Goal: Task Accomplishment & Management: Complete application form

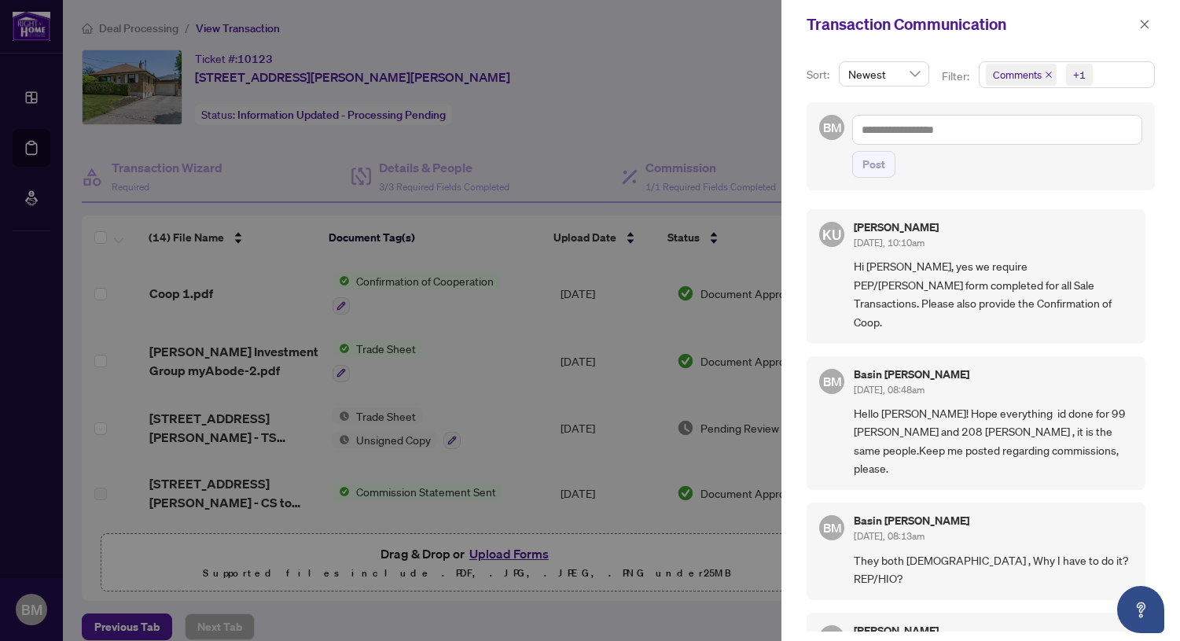
scroll to position [181, 0]
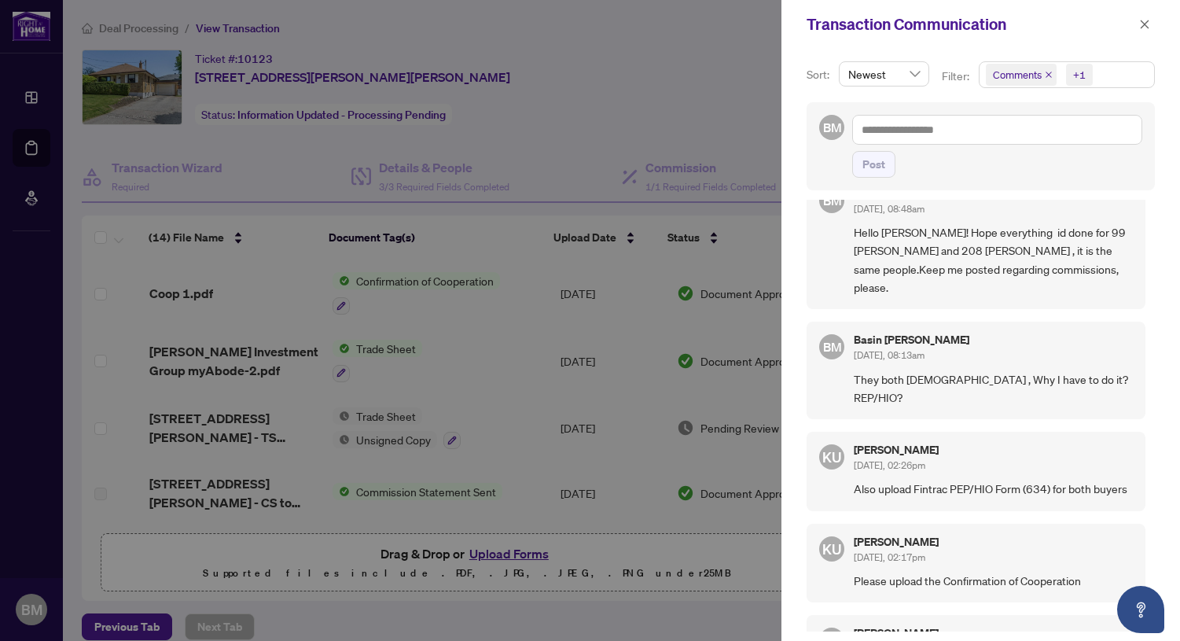
click at [684, 34] on div at bounding box center [590, 320] width 1180 height 641
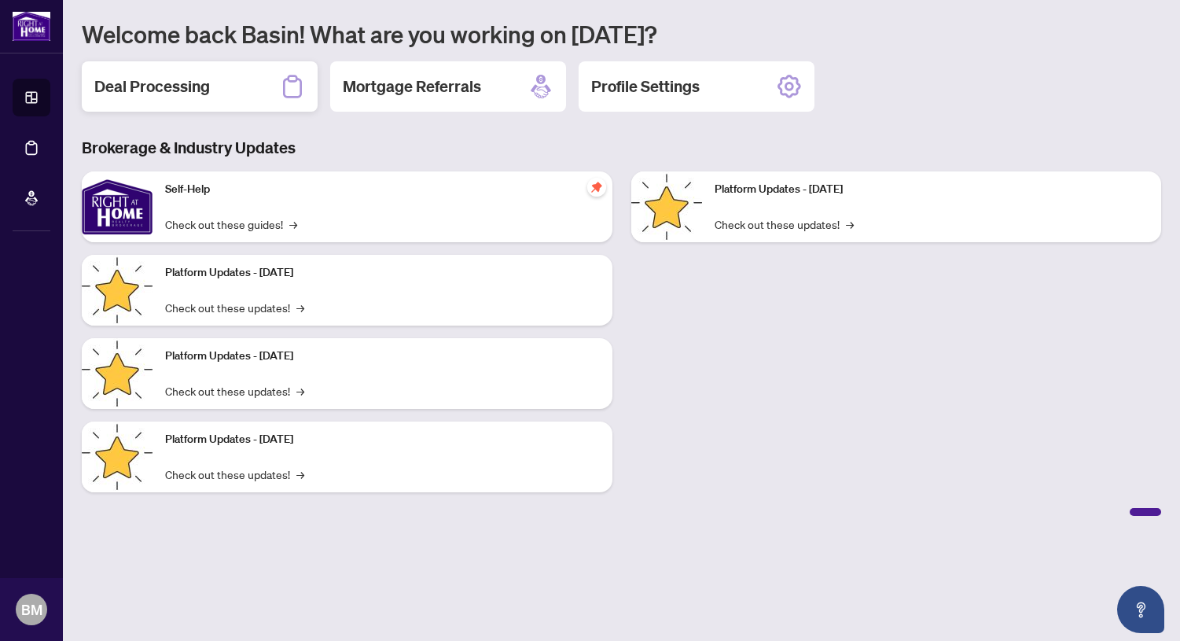
click at [176, 90] on h2 "Deal Processing" at bounding box center [152, 86] width 116 height 22
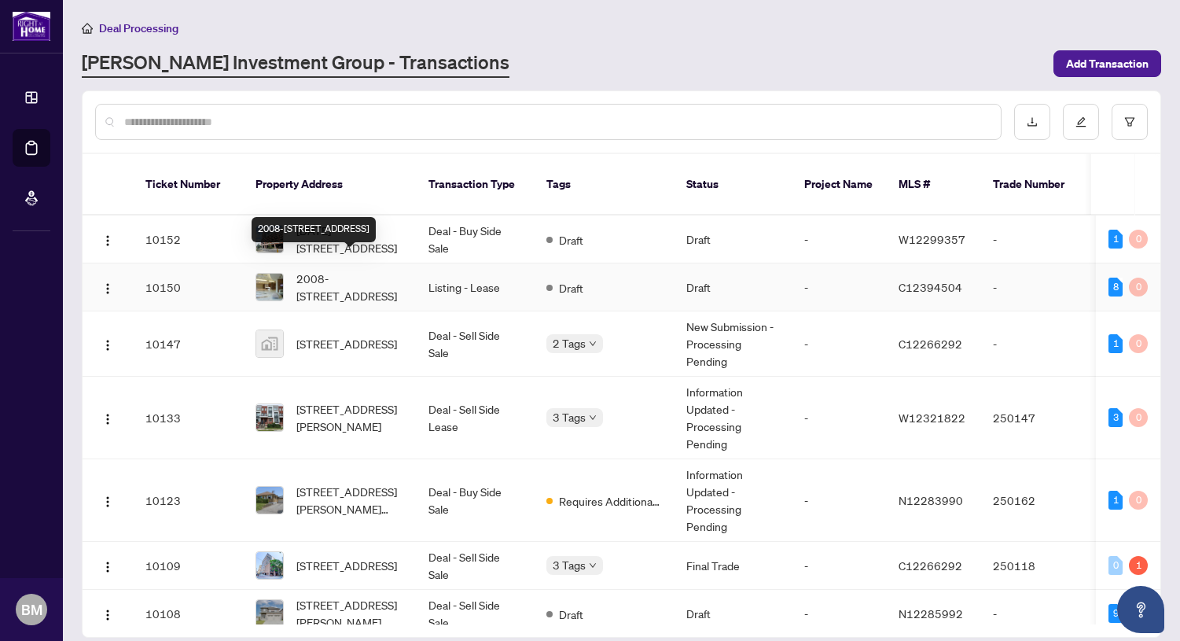
click at [351, 270] on span "2008-33 Bay St, Toronto, Ontario M5J 2Z3, Canada" at bounding box center [349, 287] width 107 height 35
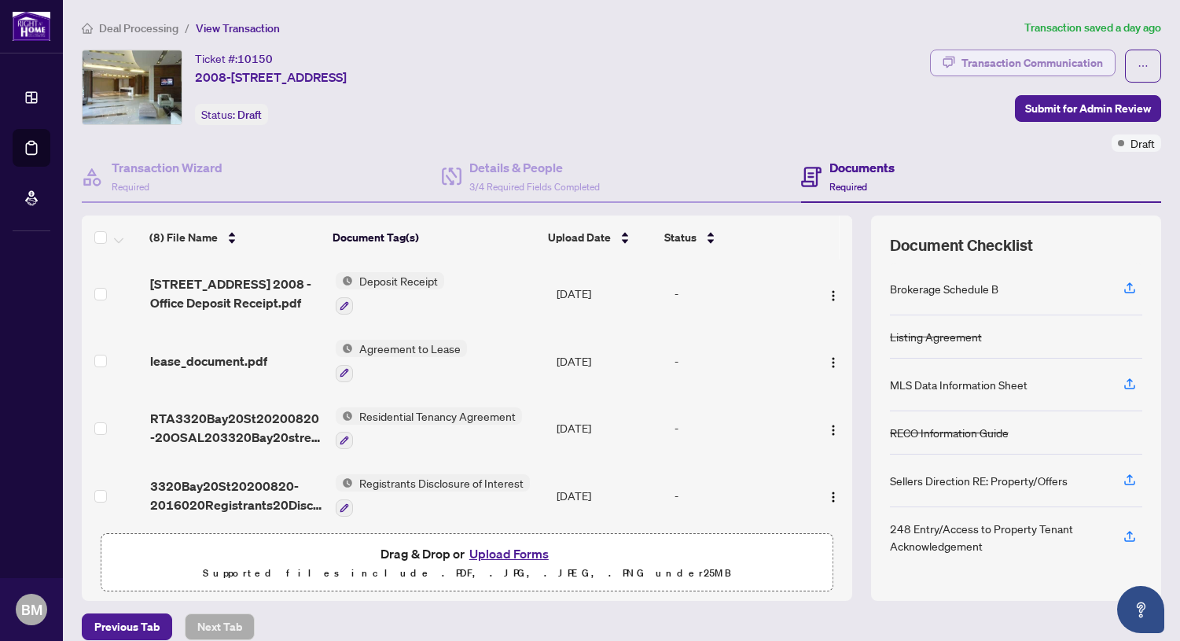
click at [1018, 59] on div "Transaction Communication" at bounding box center [1031, 62] width 141 height 25
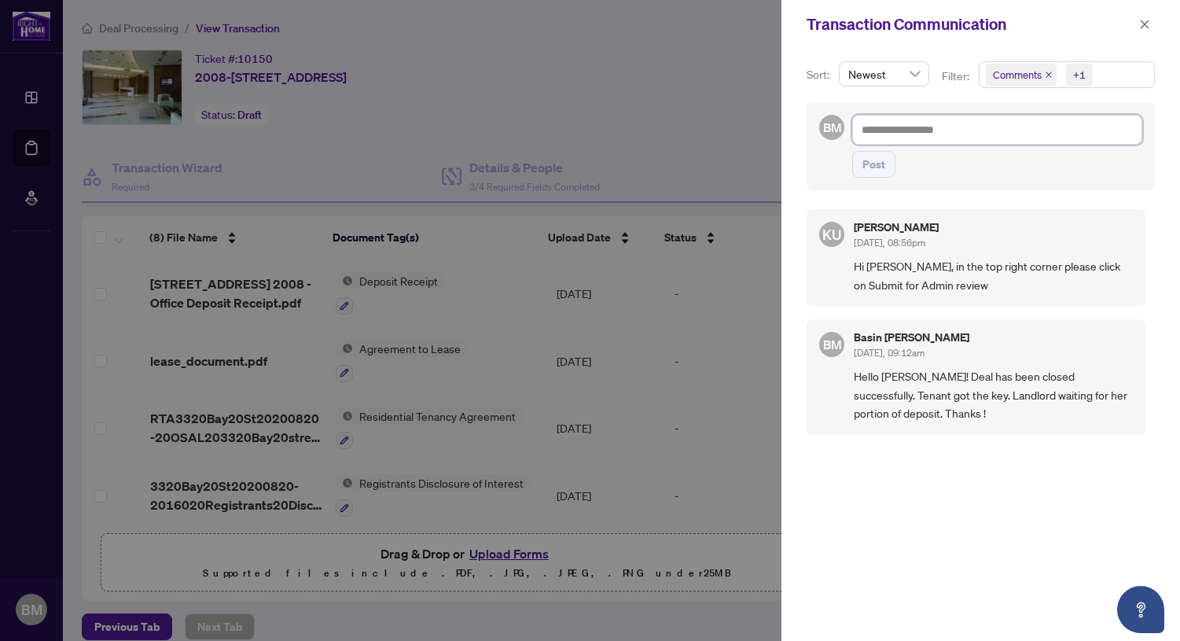
click at [875, 130] on textarea at bounding box center [997, 130] width 290 height 30
type textarea "*"
type textarea "**"
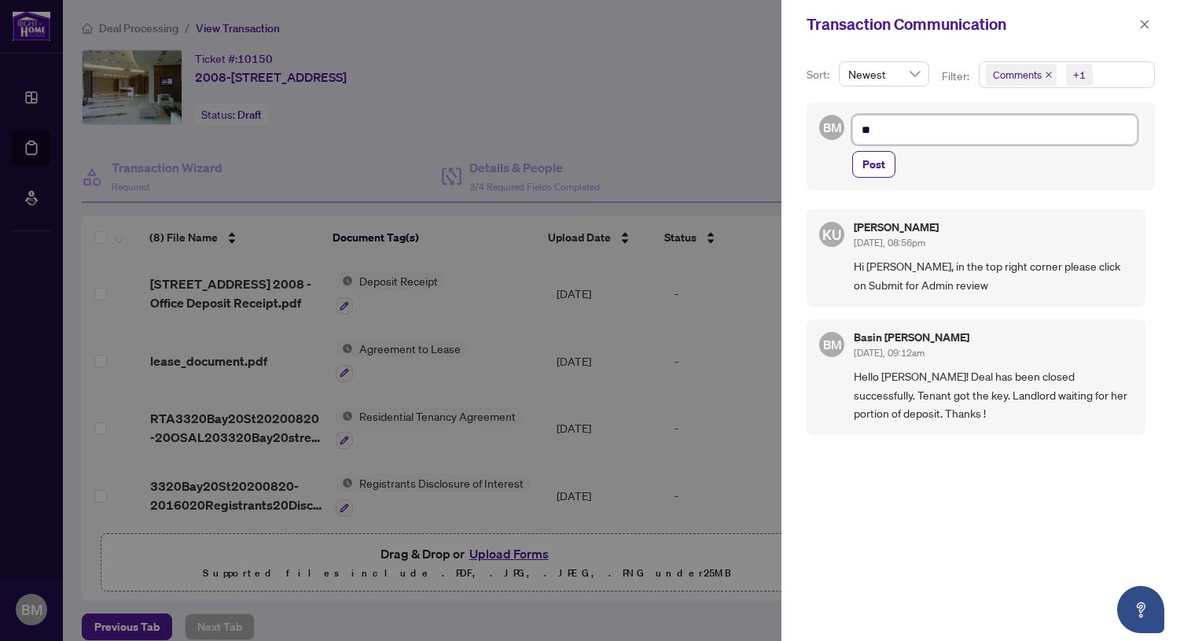
type textarea "**"
click at [645, 80] on div at bounding box center [590, 320] width 1180 height 641
click at [1143, 24] on icon "close" at bounding box center [1144, 24] width 11 height 11
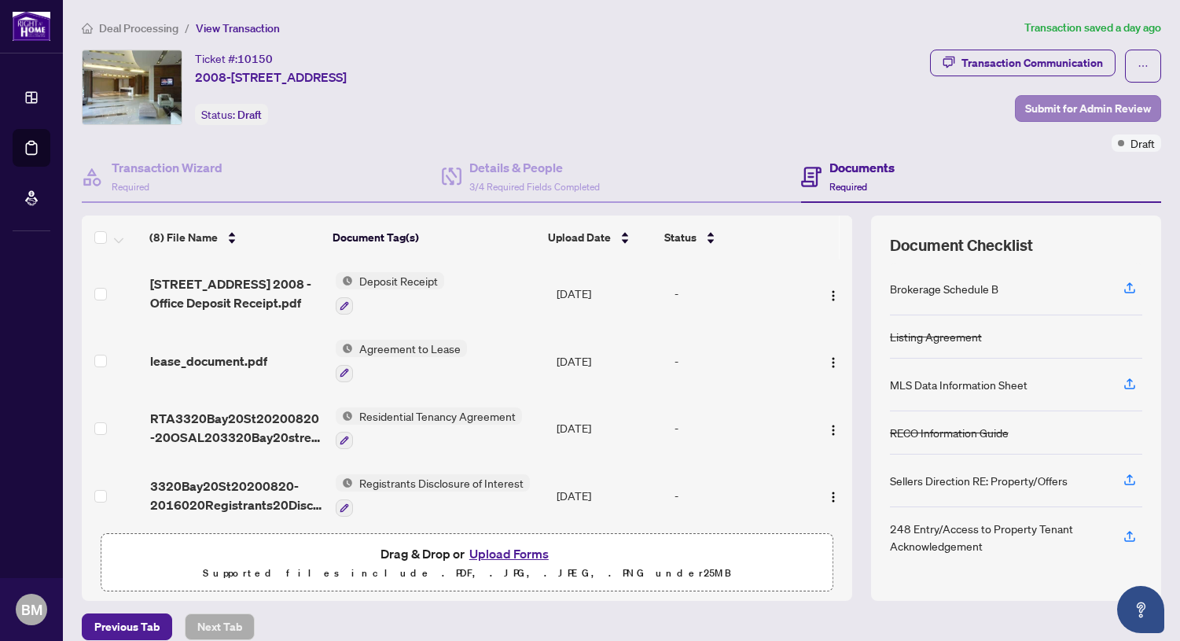
click at [1060, 107] on span "Submit for Admin Review" at bounding box center [1088, 108] width 126 height 25
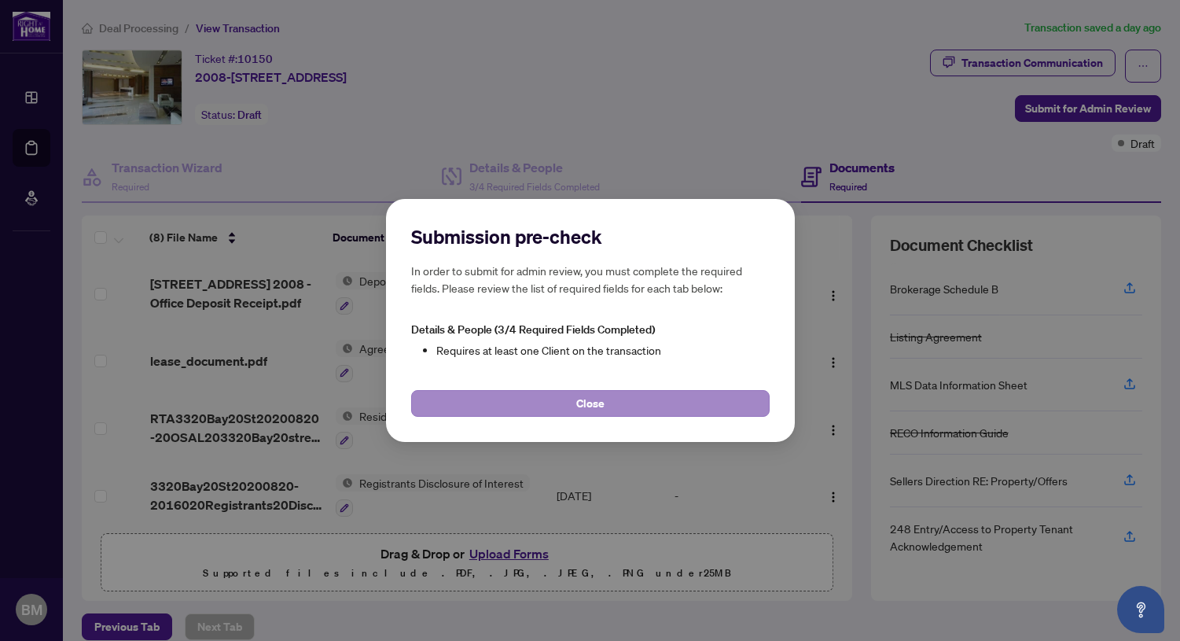
click at [672, 405] on button "Close" at bounding box center [590, 403] width 358 height 27
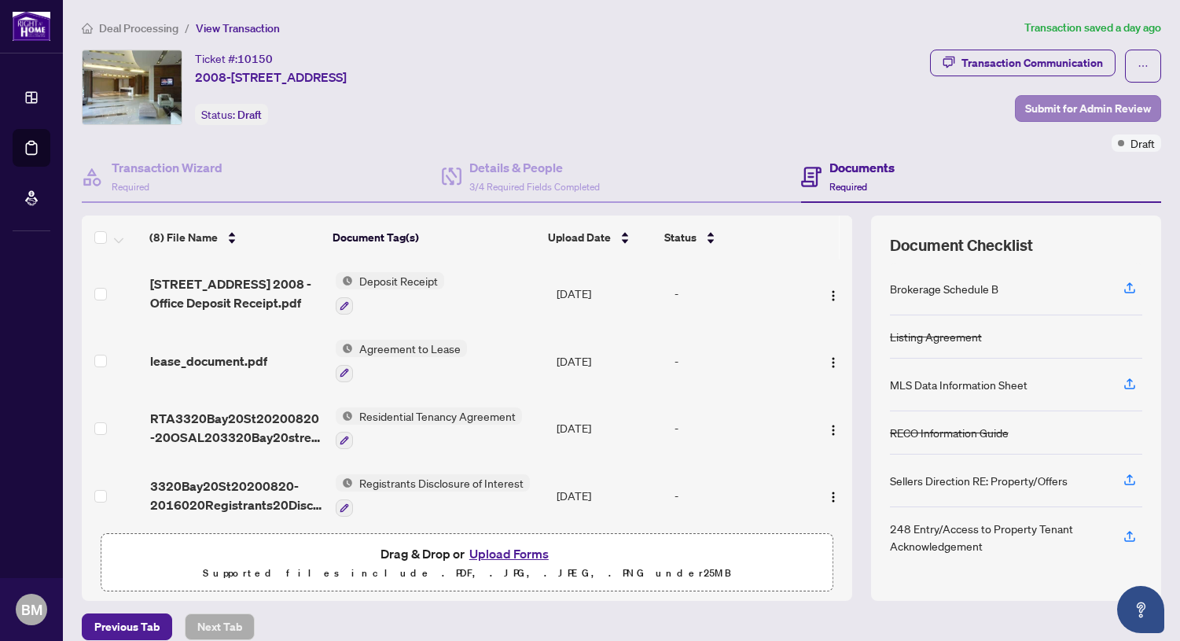
click at [1075, 101] on span "Submit for Admin Review" at bounding box center [1088, 108] width 126 height 25
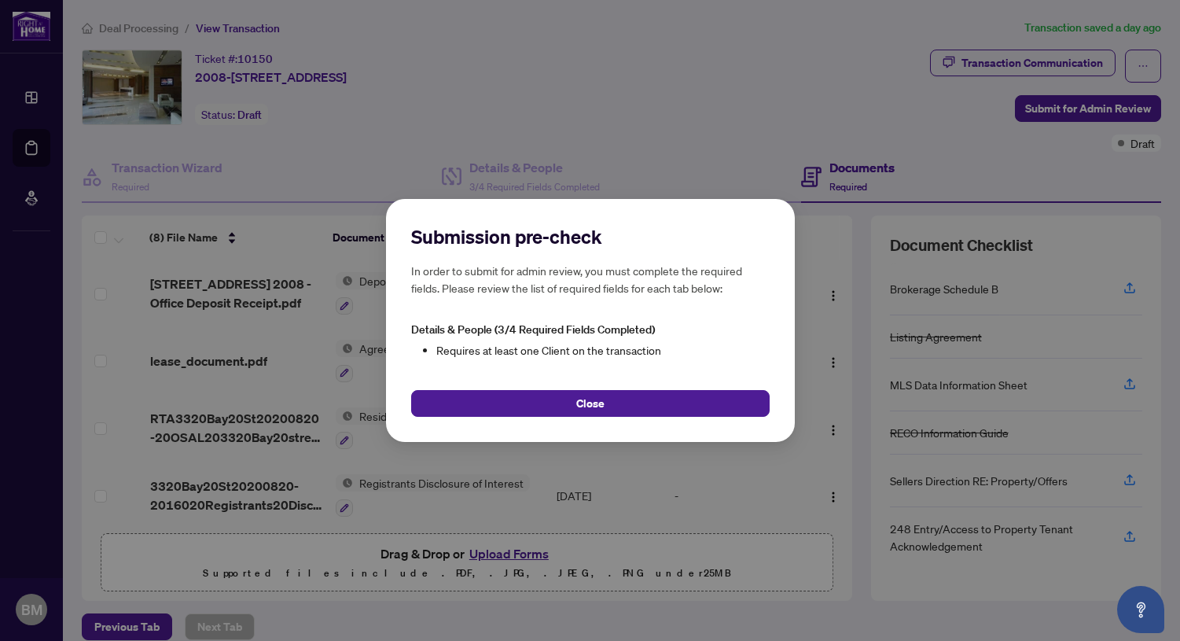
click at [601, 401] on span "Close" at bounding box center [590, 403] width 28 height 25
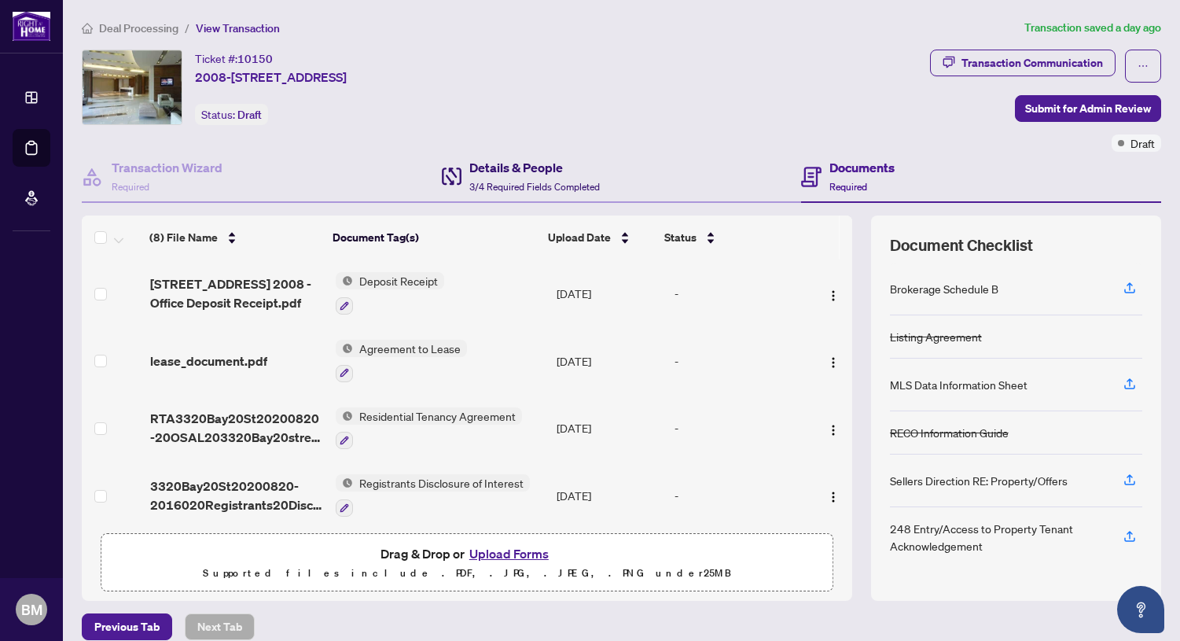
click at [494, 164] on h4 "Details & People" at bounding box center [534, 167] width 130 height 19
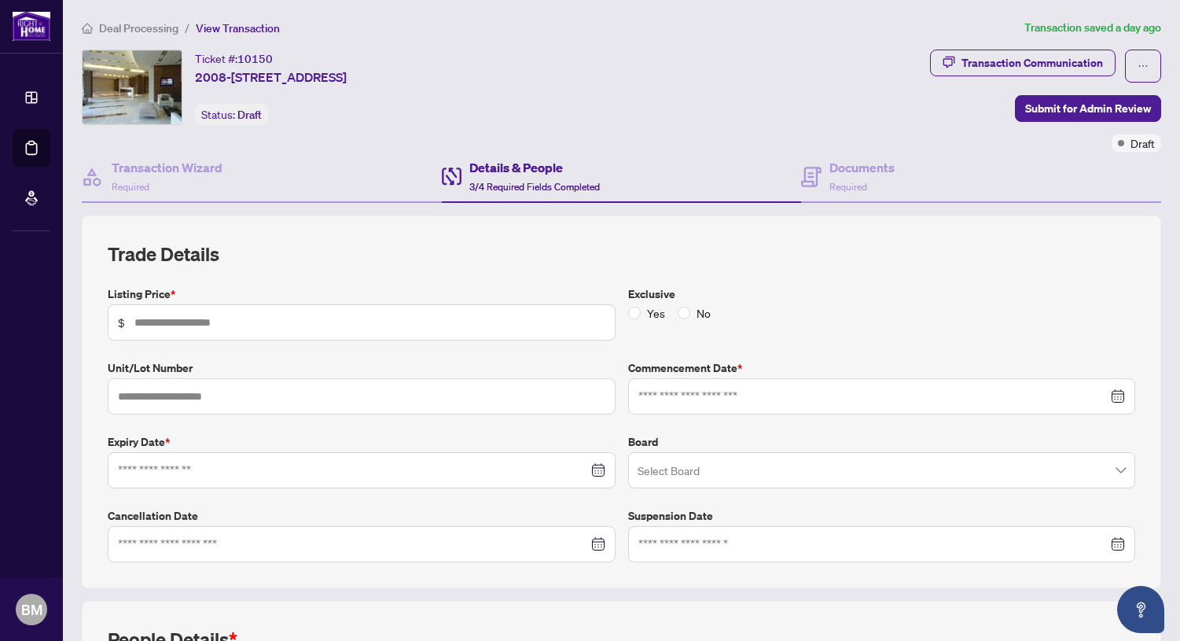
type input "*****"
type input "****"
type input "**********"
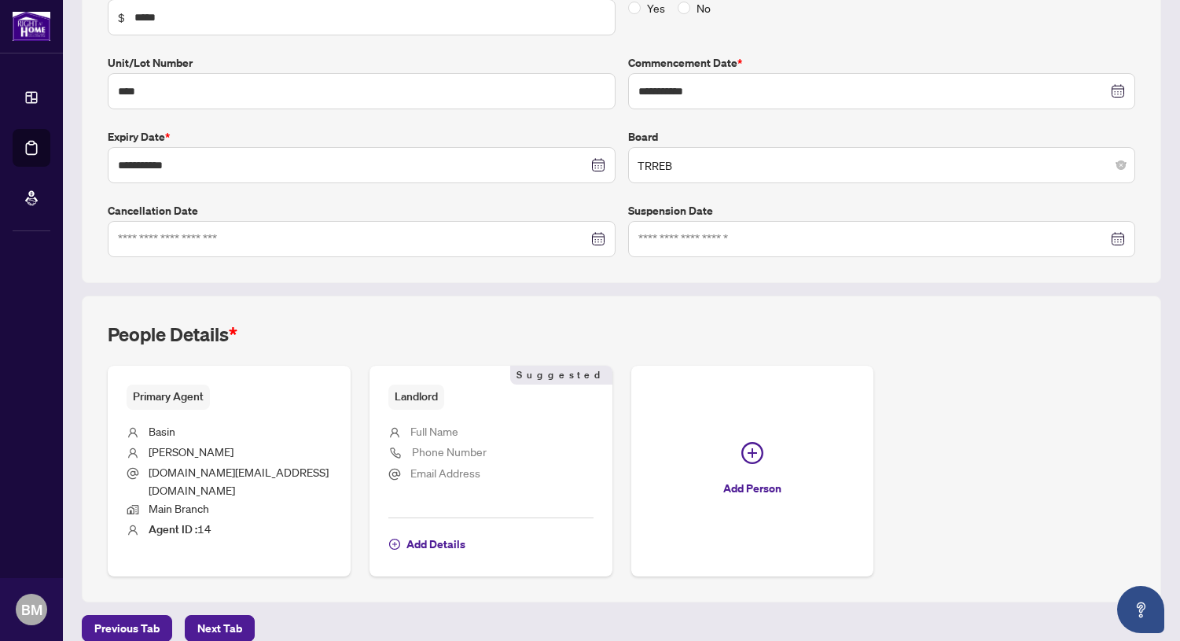
scroll to position [304, 0]
click at [410, 425] on span "Full Name" at bounding box center [434, 431] width 48 height 14
click at [428, 428] on span "Full Name" at bounding box center [434, 431] width 48 height 14
click at [430, 532] on span "Add Details" at bounding box center [435, 544] width 59 height 25
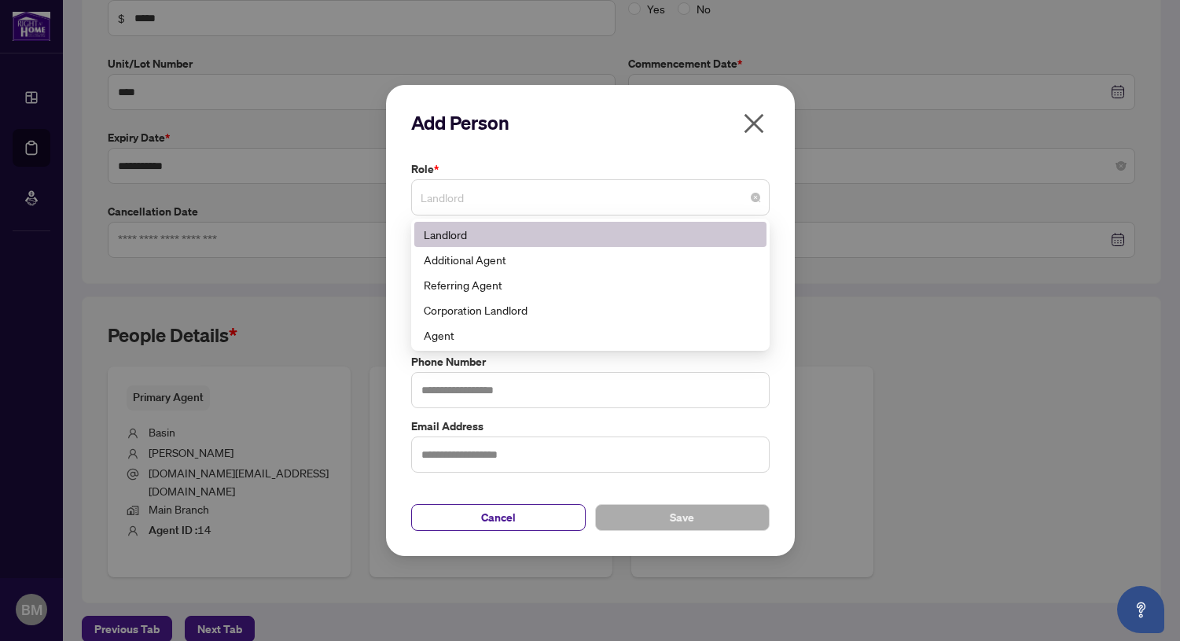
click at [421, 199] on span "Landlord" at bounding box center [591, 197] width 340 height 30
click at [465, 236] on div "Landlord" at bounding box center [590, 234] width 333 height 17
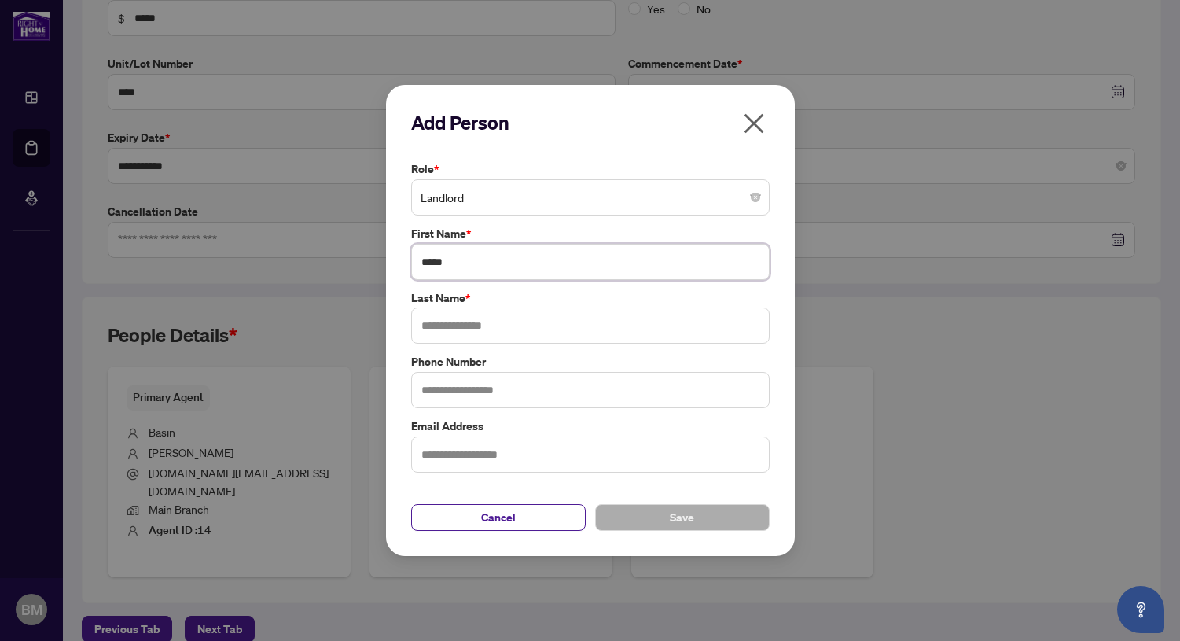
type input "*****"
click at [542, 288] on div "Role * Landlord 3 10 Landlord Additional Agent Referring Agent Corporation Land…" at bounding box center [590, 316] width 368 height 313
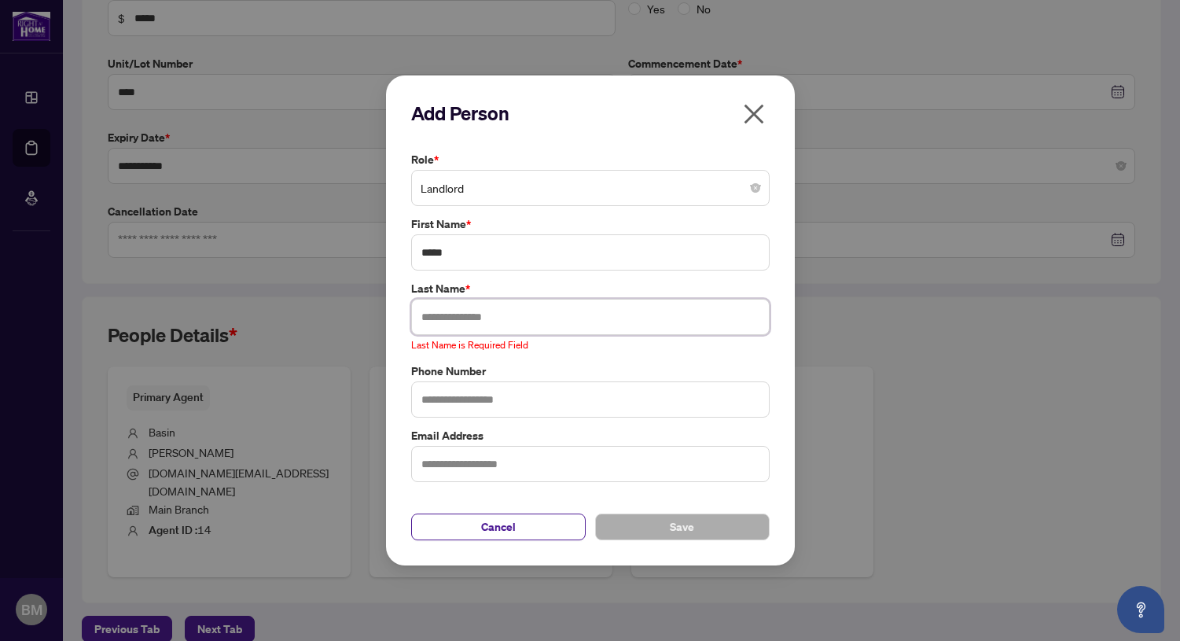
click at [558, 313] on input "text" at bounding box center [590, 317] width 358 height 36
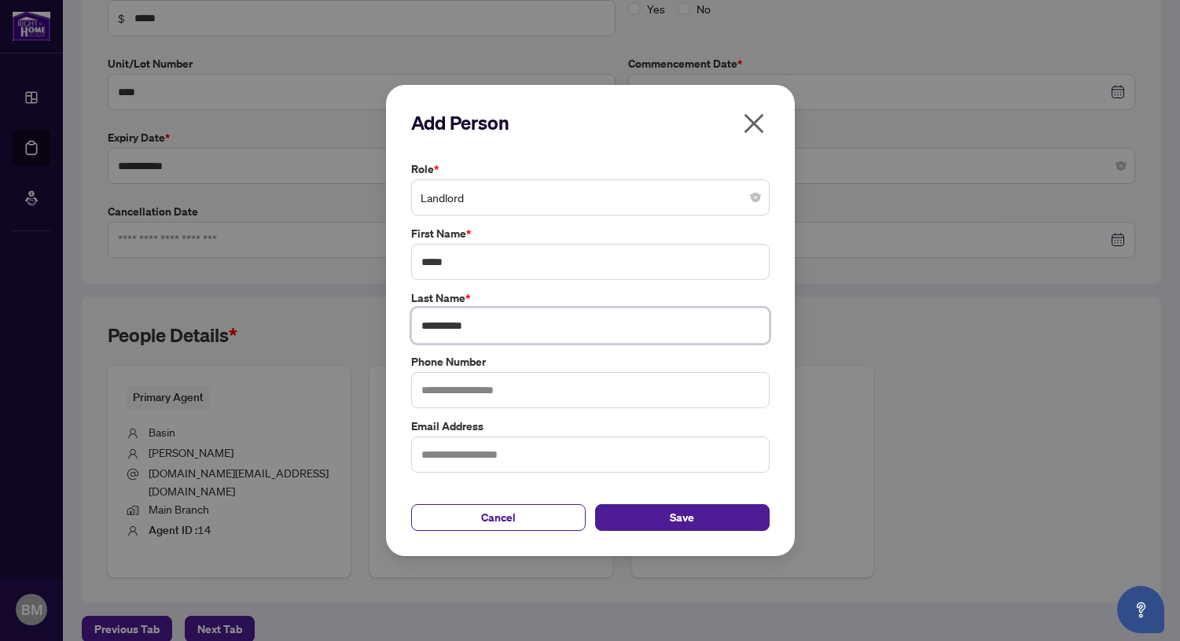
type input "**********"
click at [711, 520] on button "Save" at bounding box center [682, 517] width 175 height 27
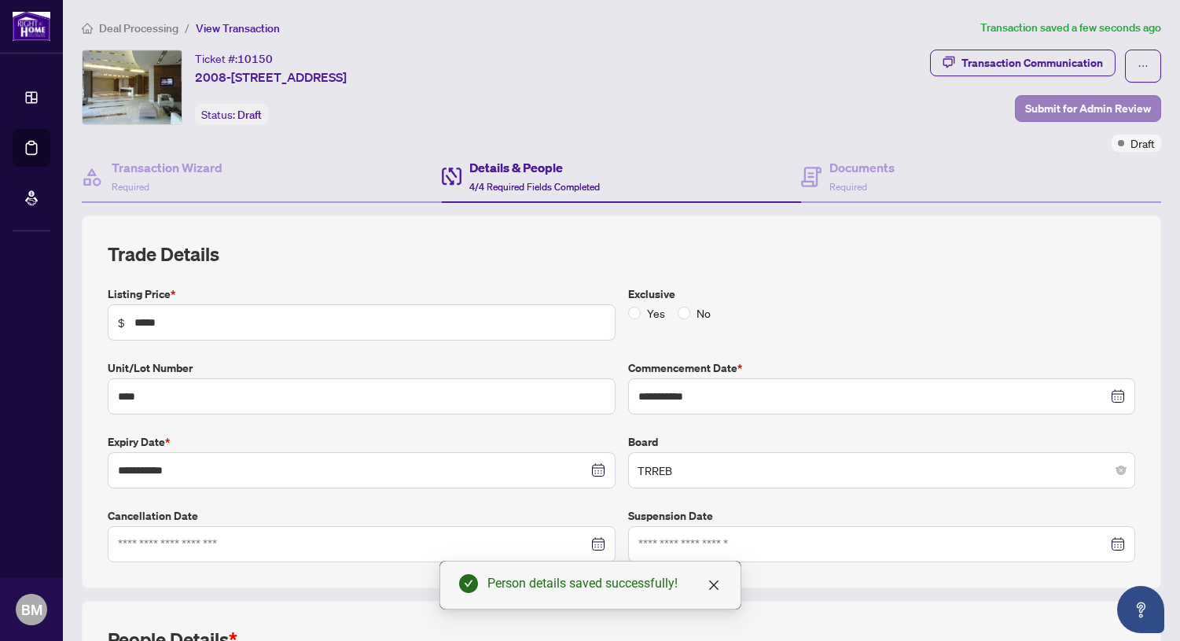
click at [1058, 103] on span "Submit for Admin Review" at bounding box center [1088, 108] width 126 height 25
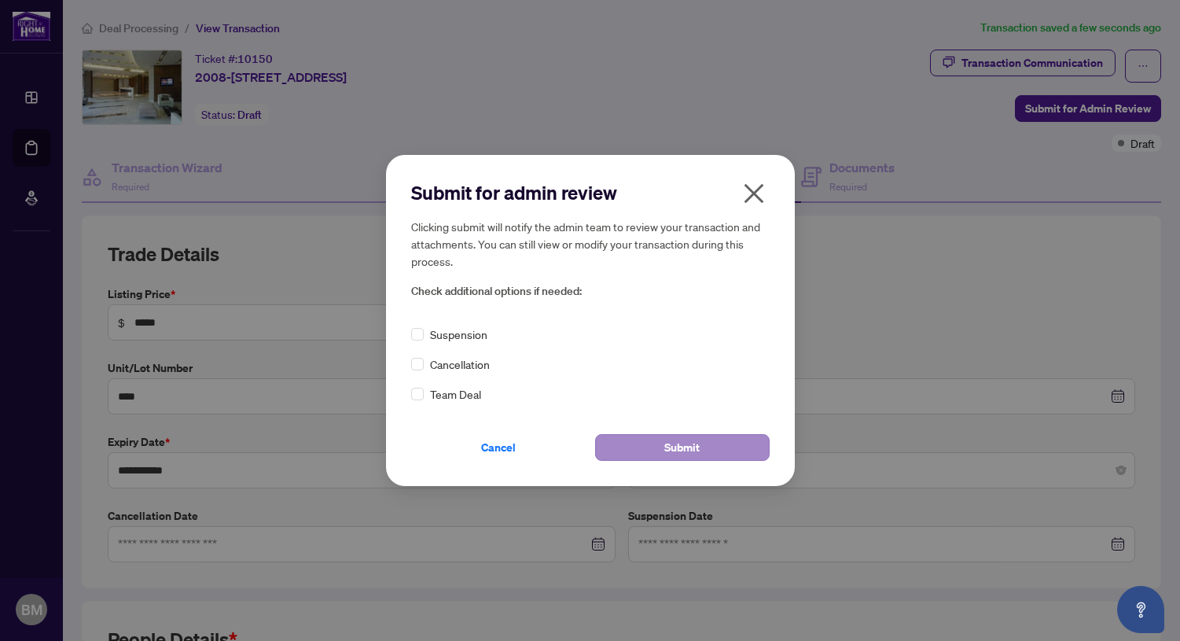
click at [661, 443] on button "Submit" at bounding box center [682, 447] width 175 height 27
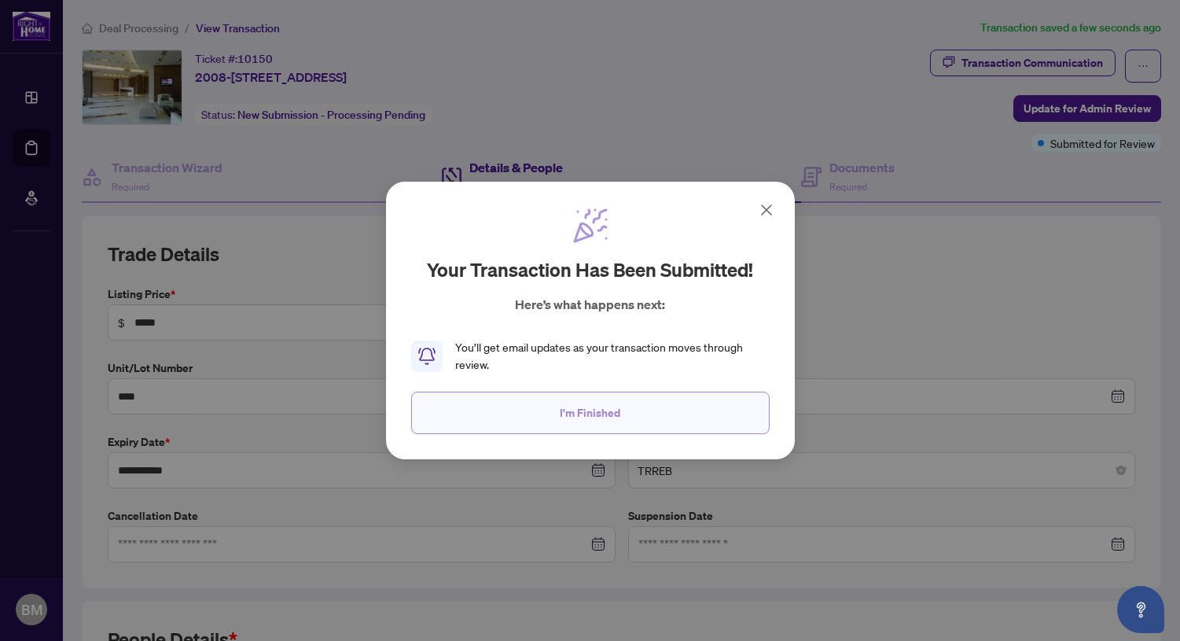
click at [600, 412] on span "I'm Finished" at bounding box center [590, 412] width 61 height 25
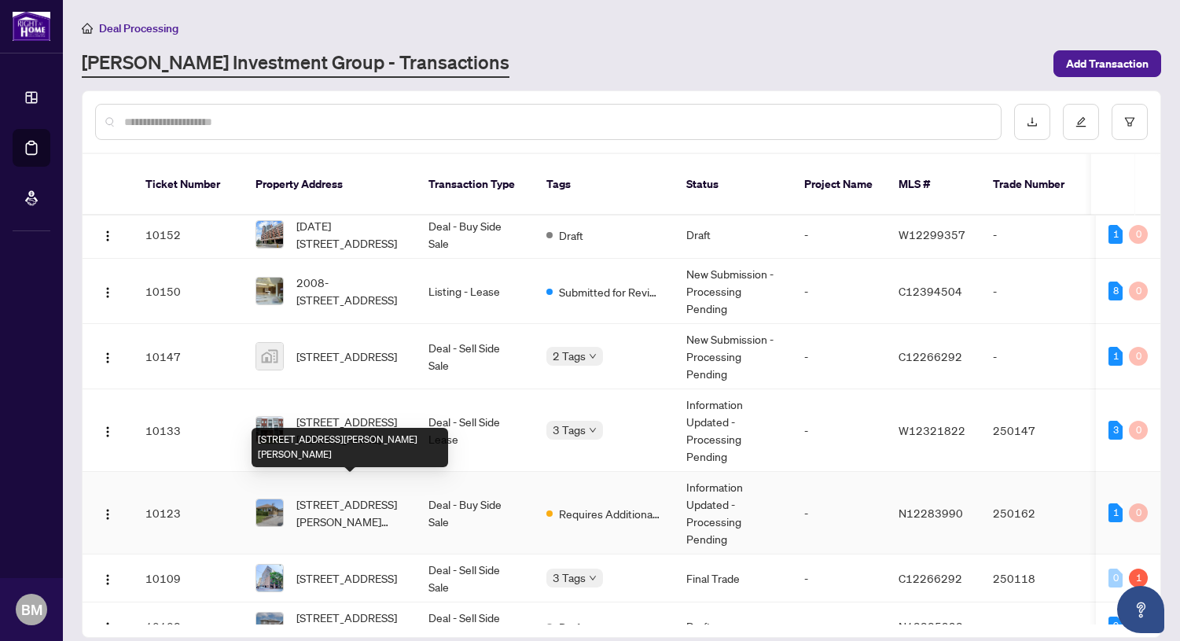
scroll to position [6, 0]
click at [335, 494] on span "[STREET_ADDRESS][PERSON_NAME][PERSON_NAME]" at bounding box center [349, 511] width 107 height 35
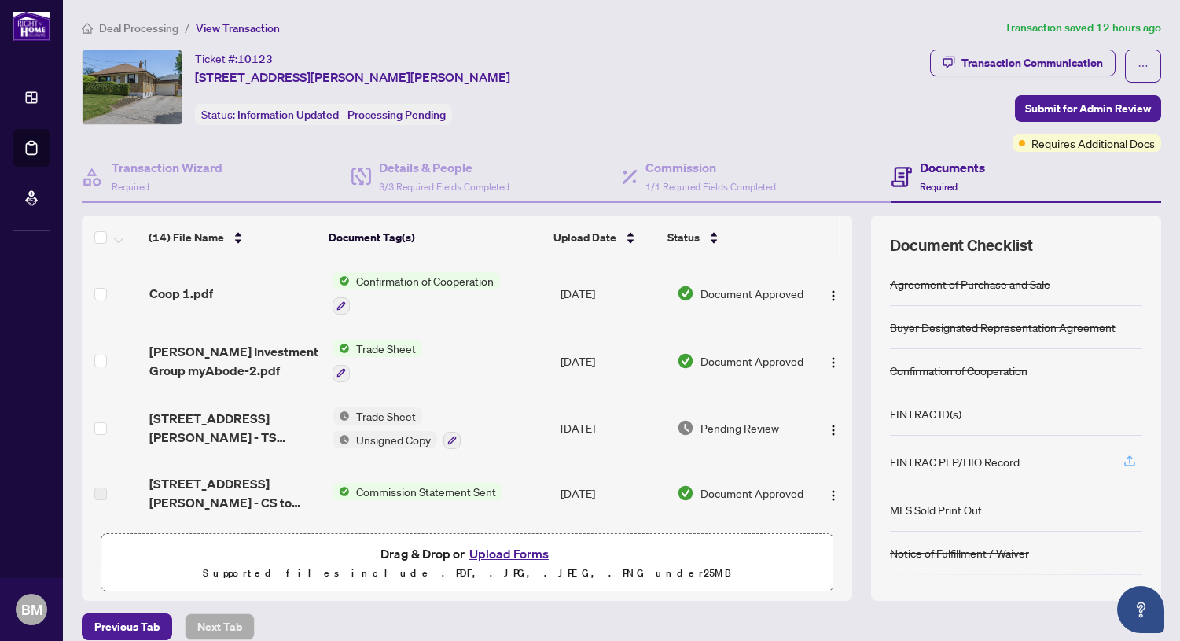
click at [1126, 457] on icon "button" at bounding box center [1129, 459] width 6 height 8
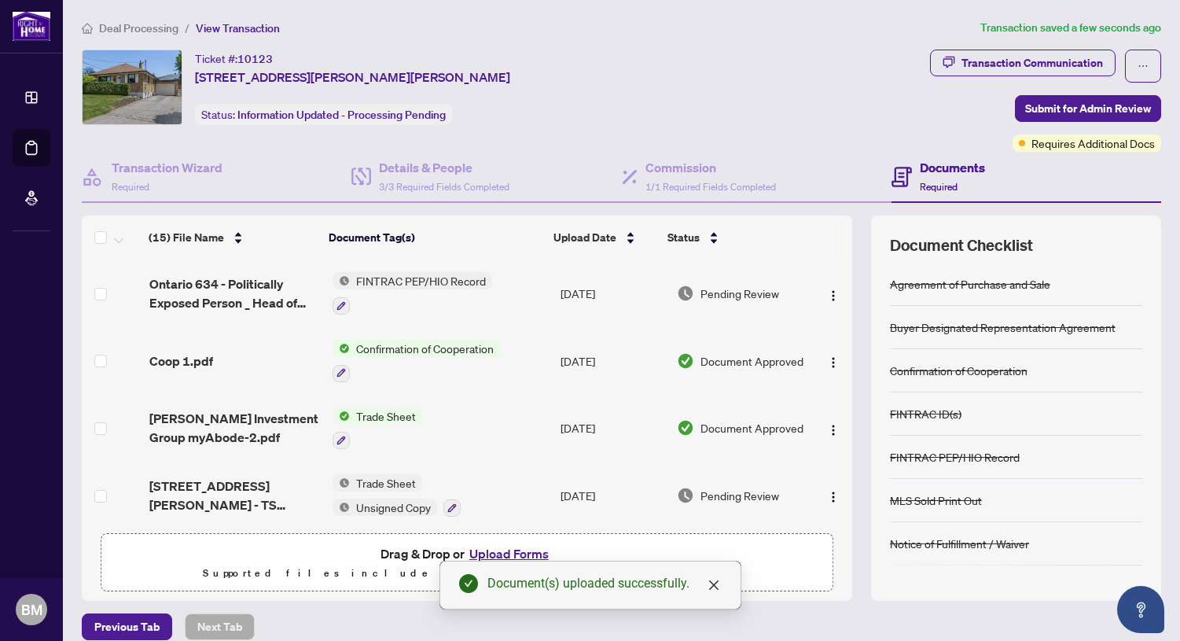
click at [921, 417] on div "FINTRAC ID(s)" at bounding box center [926, 413] width 72 height 17
drag, startPoint x: 713, startPoint y: 575, endPoint x: 704, endPoint y: 575, distance: 9.4
click at [712, 575] on div "Document(s) uploaded successfully." at bounding box center [604, 583] width 234 height 19
click at [512, 553] on button "Upload Forms" at bounding box center [509, 553] width 89 height 20
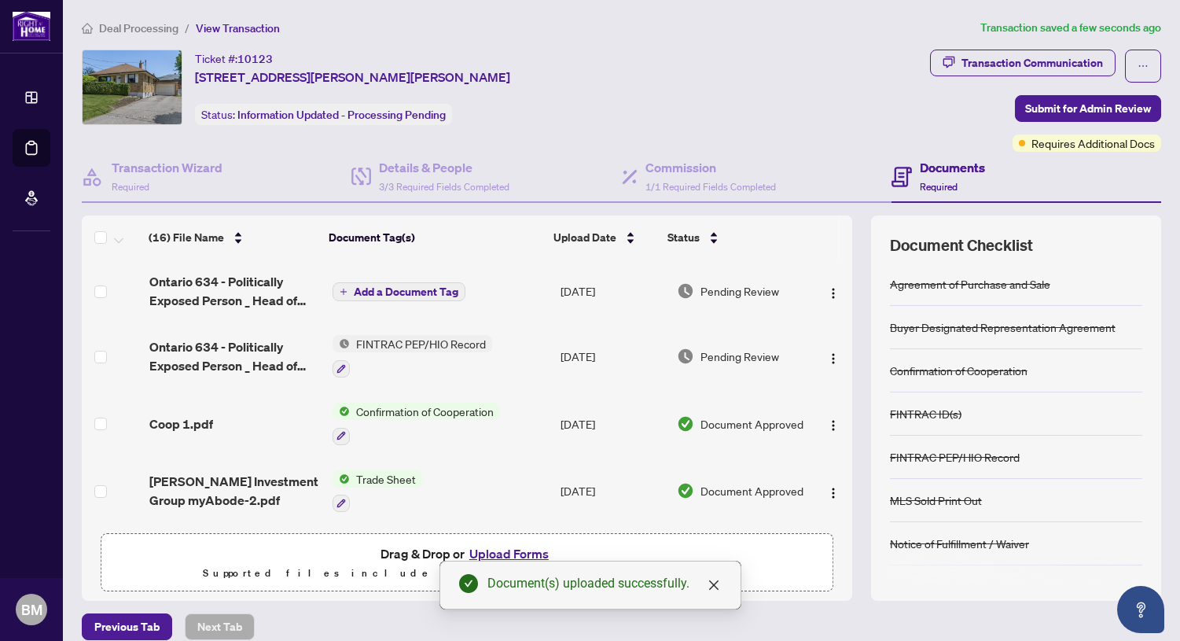
click at [518, 550] on button "Upload Forms" at bounding box center [509, 553] width 89 height 20
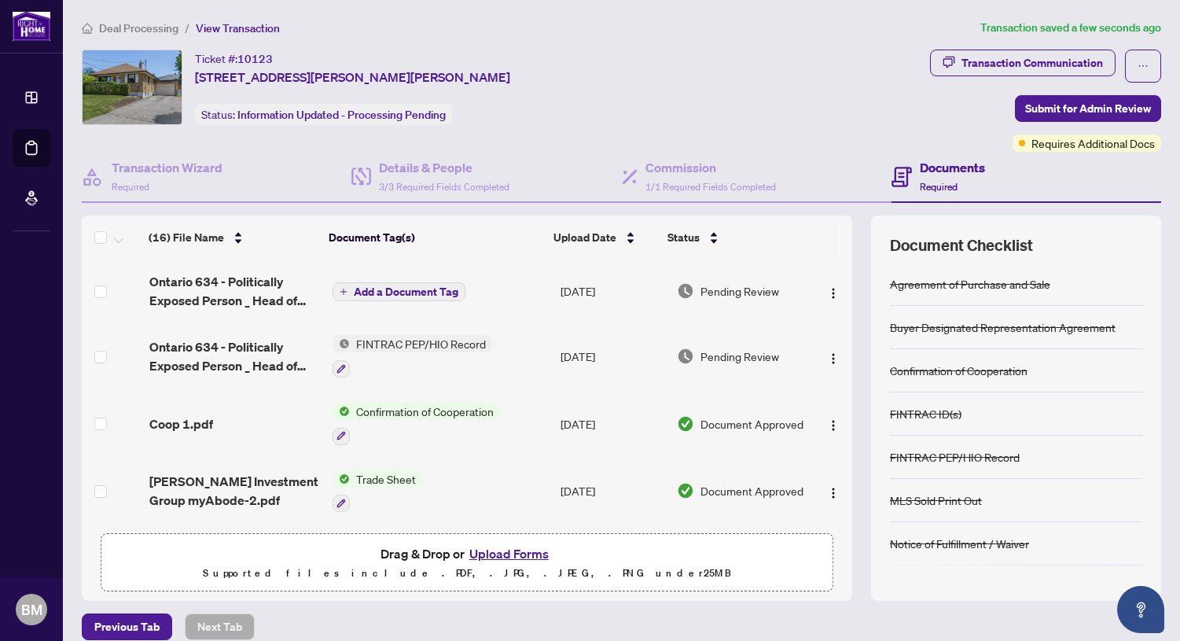
click at [392, 289] on span "Add a Document Tag" at bounding box center [406, 291] width 105 height 11
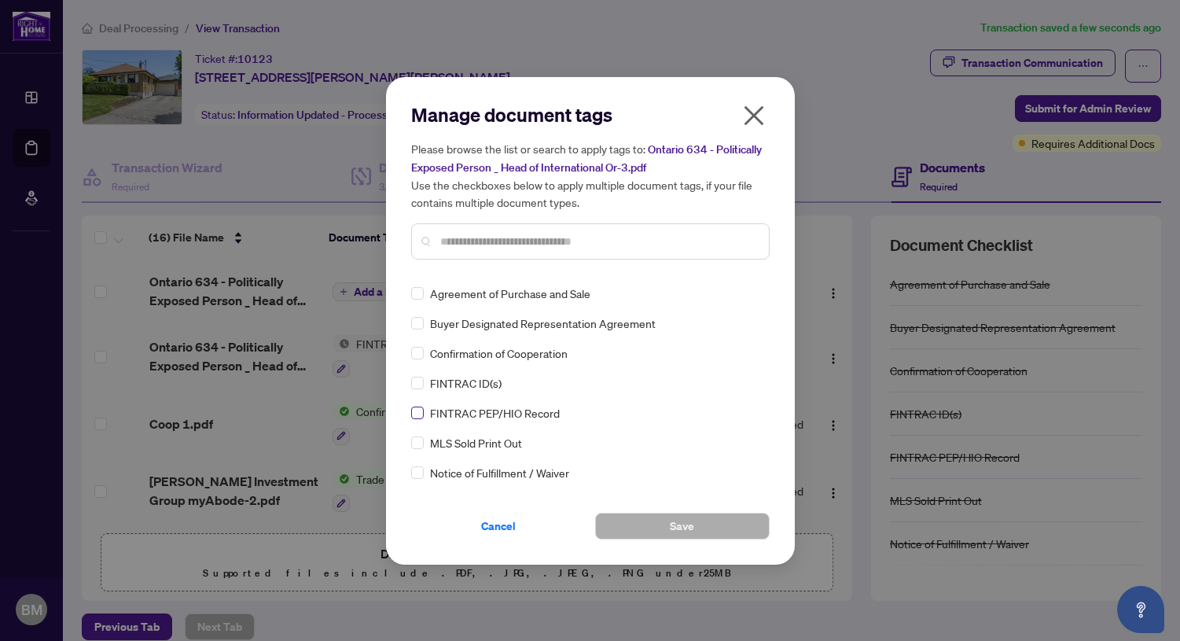
click at [421, 412] on span at bounding box center [417, 412] width 13 height 13
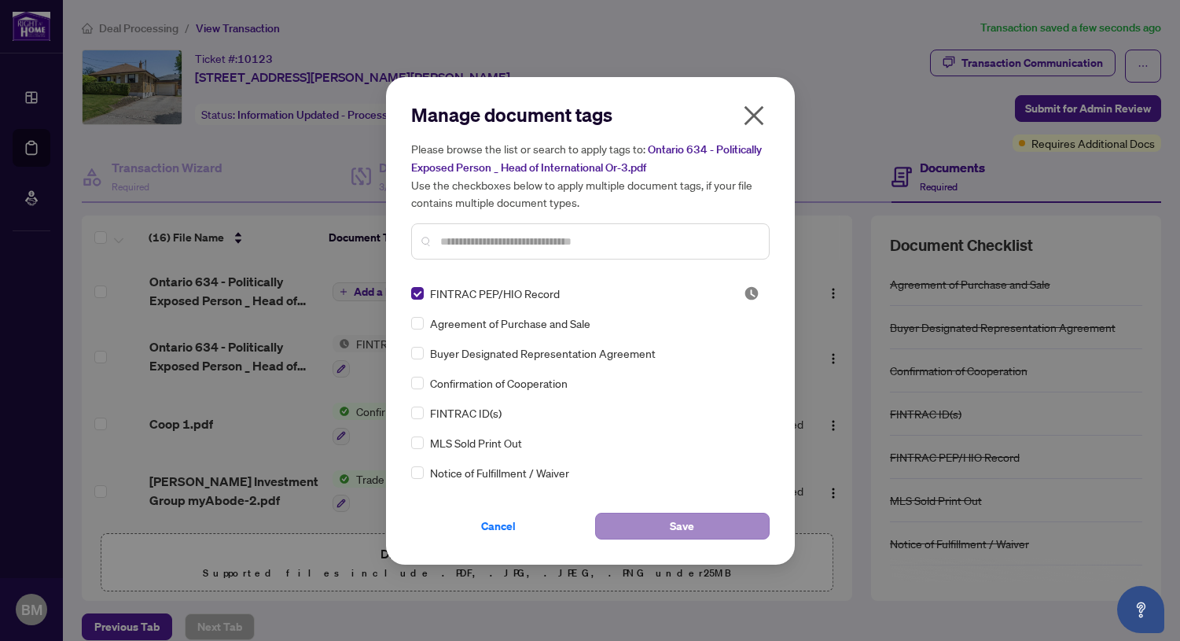
click at [698, 526] on button "Save" at bounding box center [682, 526] width 175 height 27
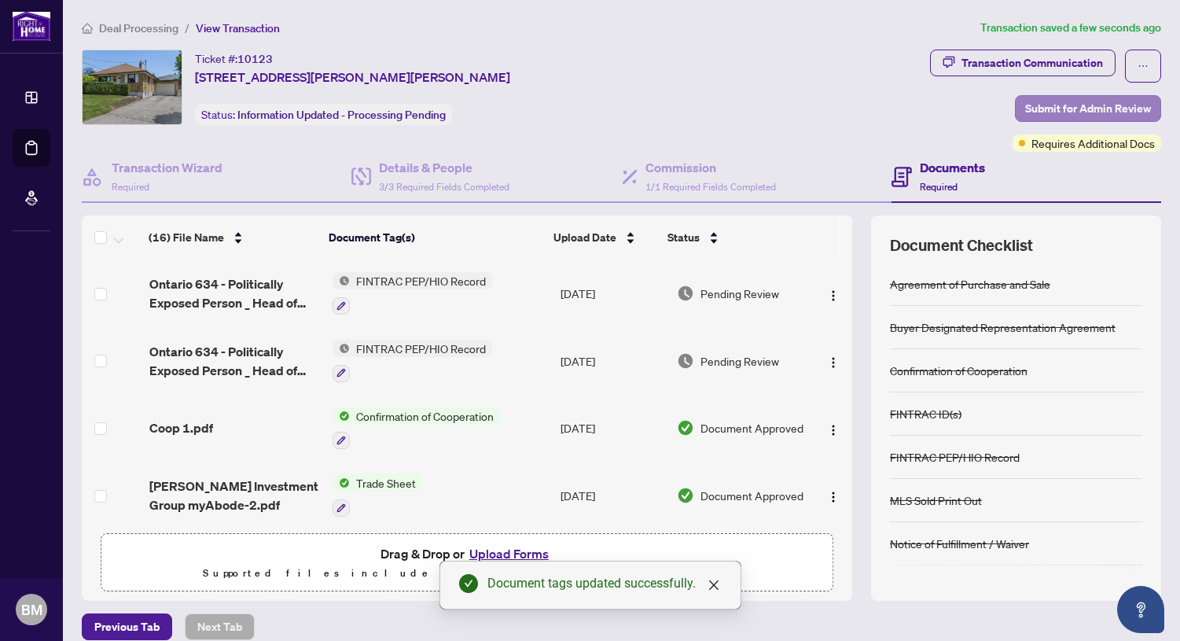
click at [1071, 106] on span "Submit for Admin Review" at bounding box center [1088, 108] width 126 height 25
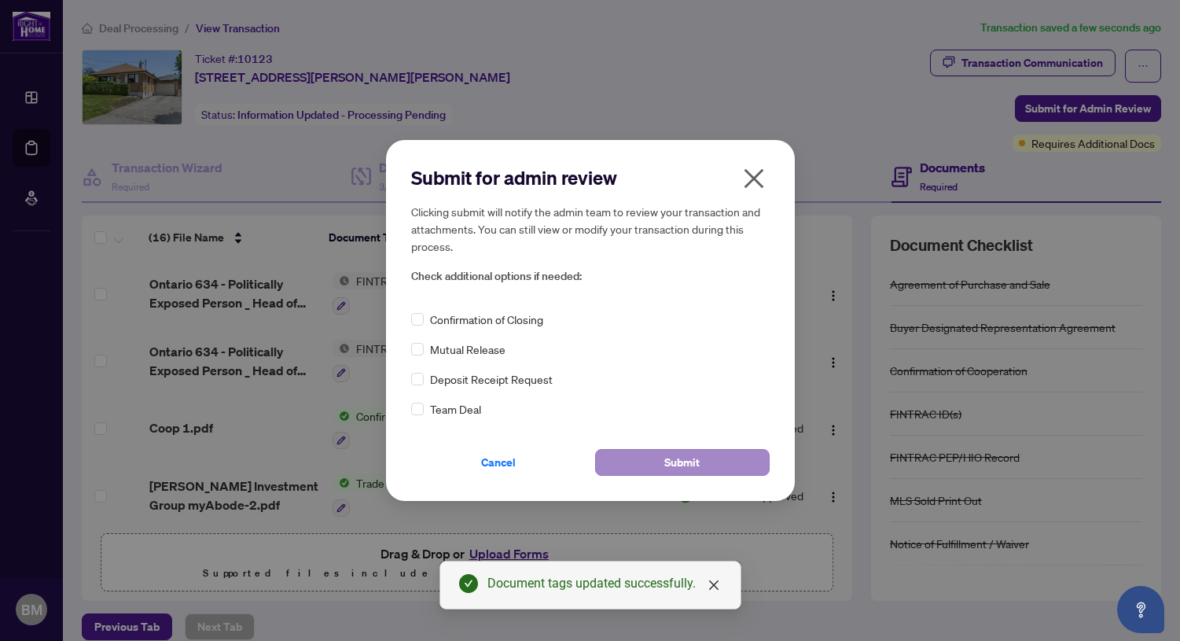
click at [705, 451] on button "Submit" at bounding box center [682, 462] width 175 height 27
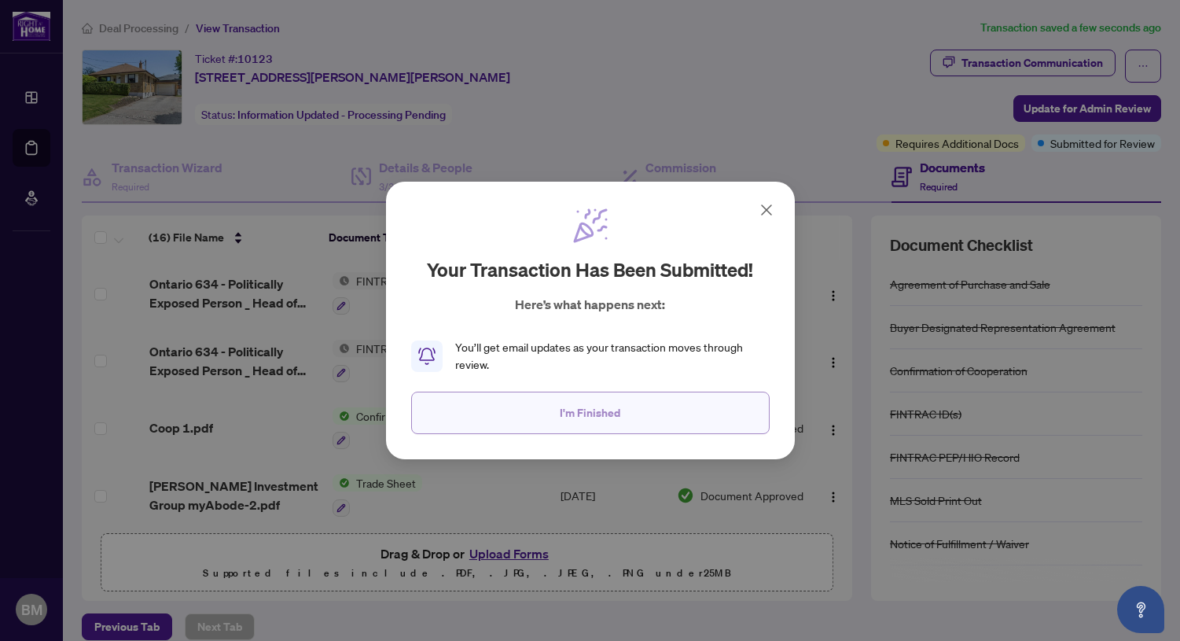
click at [603, 410] on span "I'm Finished" at bounding box center [590, 412] width 61 height 25
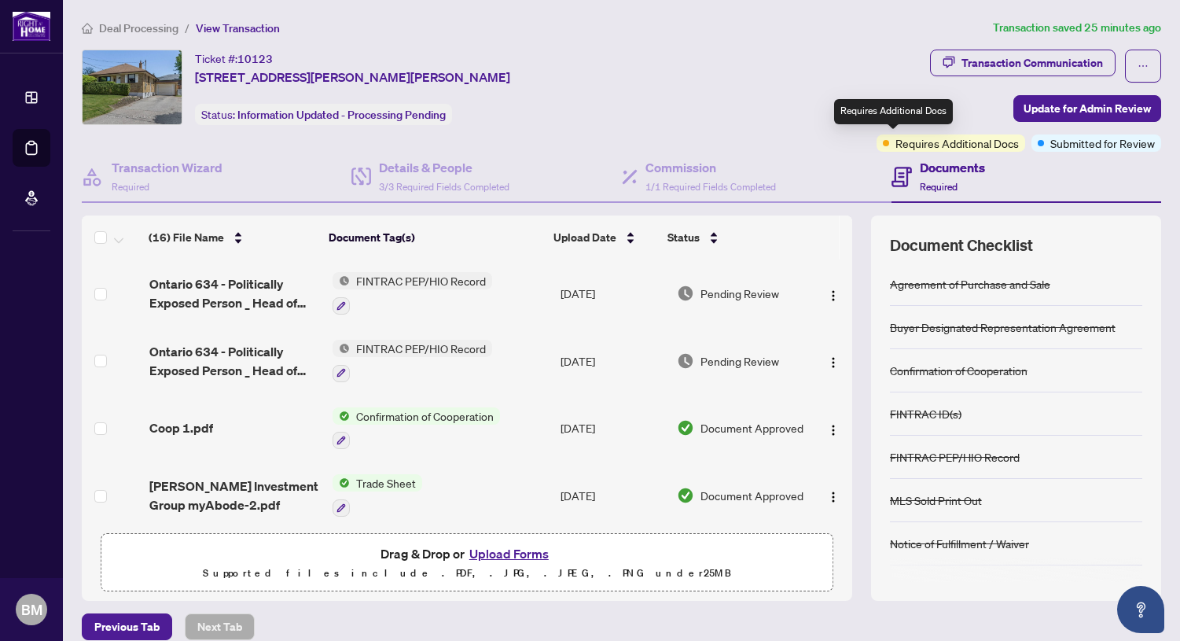
click at [895, 145] on span "Requires Additional Docs" at bounding box center [956, 142] width 123 height 17
click at [989, 62] on div "Transaction Communication" at bounding box center [1031, 62] width 141 height 25
type textarea "**********"
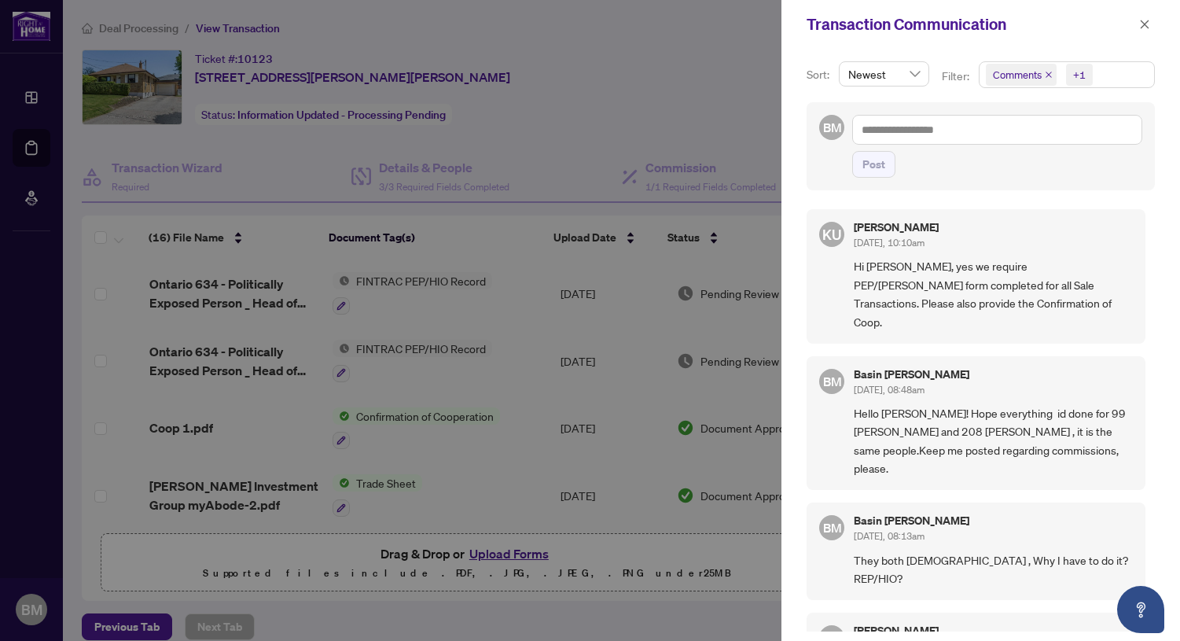
click at [1141, 23] on icon "close" at bounding box center [1144, 24] width 11 height 11
